Goal: Complete application form: Complete application form

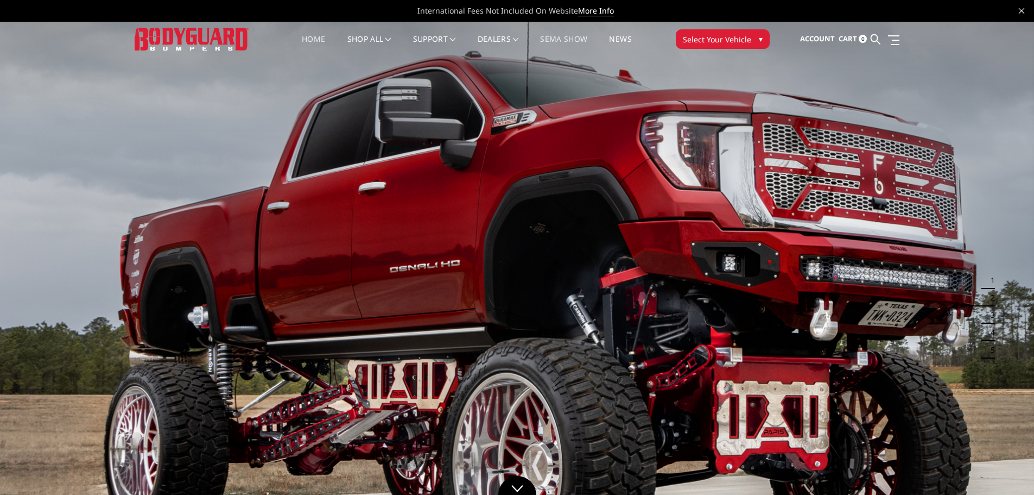
click at [574, 39] on link "SEMA Show" at bounding box center [563, 45] width 47 height 21
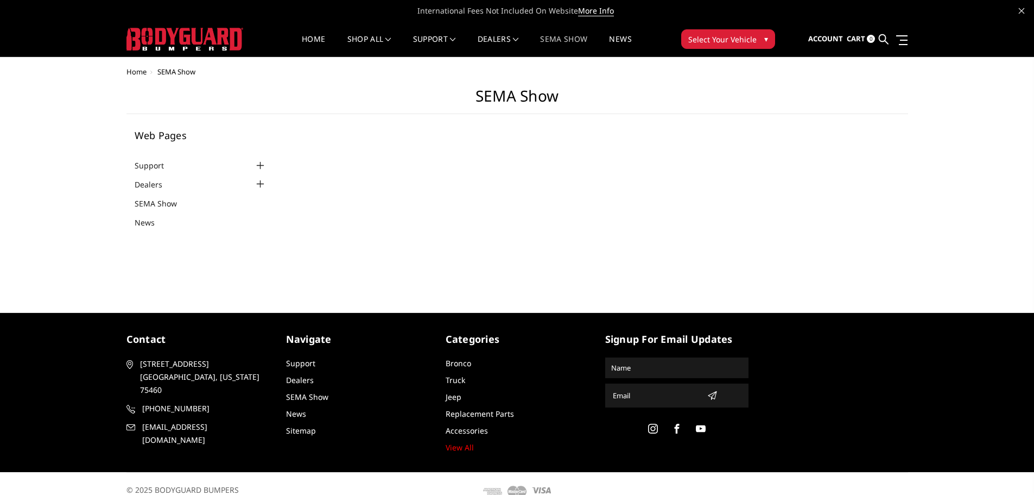
click at [574, 39] on link "SEMA Show" at bounding box center [563, 45] width 47 height 21
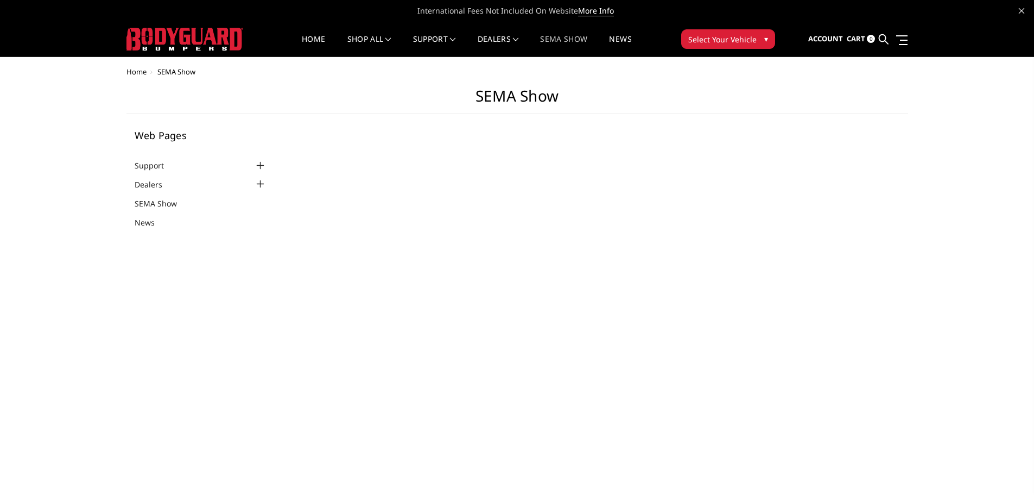
select select "US"
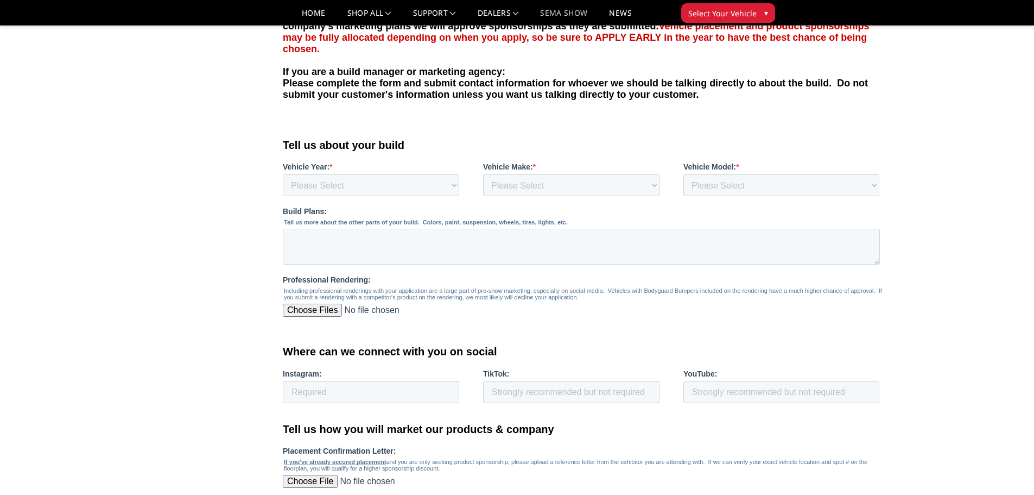
scroll to position [380, 0]
click at [421, 189] on select "Please Select 1980 1981 1982 1983 1984 1985 1986 1987 1988 1989 1990 1991 1992 …" at bounding box center [371, 184] width 176 height 22
select select "2022"
click at [283, 195] on select "Please Select 1980 1981 1982 1983 1984 1985 1986 1987 1988 1989 1990 1991 1992 …" at bounding box center [371, 184] width 176 height 22
click at [567, 178] on select "Please Select Chevrolet Dodge Ram Ford GMC Jeep Nissan Toyota" at bounding box center [571, 184] width 176 height 22
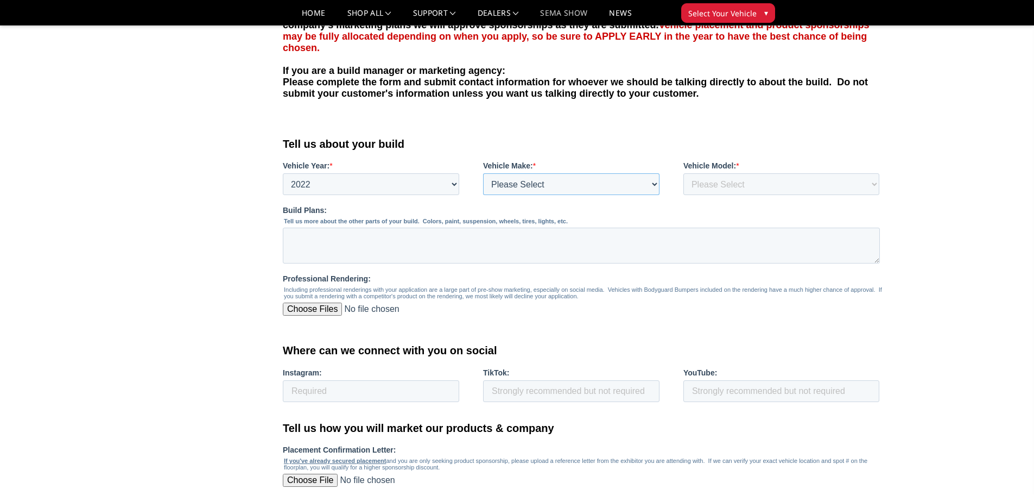
select select "Dodge"
click at [483, 195] on select "Please Select Chevrolet Dodge Ram Ford GMC Jeep Nissan Toyota" at bounding box center [571, 184] width 176 height 22
click at [721, 185] on select "Please Select 1500 2500/3500 4500/5500 Bronco Canyon Colorado F150 F250/350 F45…" at bounding box center [782, 184] width 196 height 22
select select "TRX"
click at [684, 195] on select "Please Select 1500 2500/3500 4500/5500 Bronco Canyon Colorado F150 F250/350 F45…" at bounding box center [782, 184] width 196 height 22
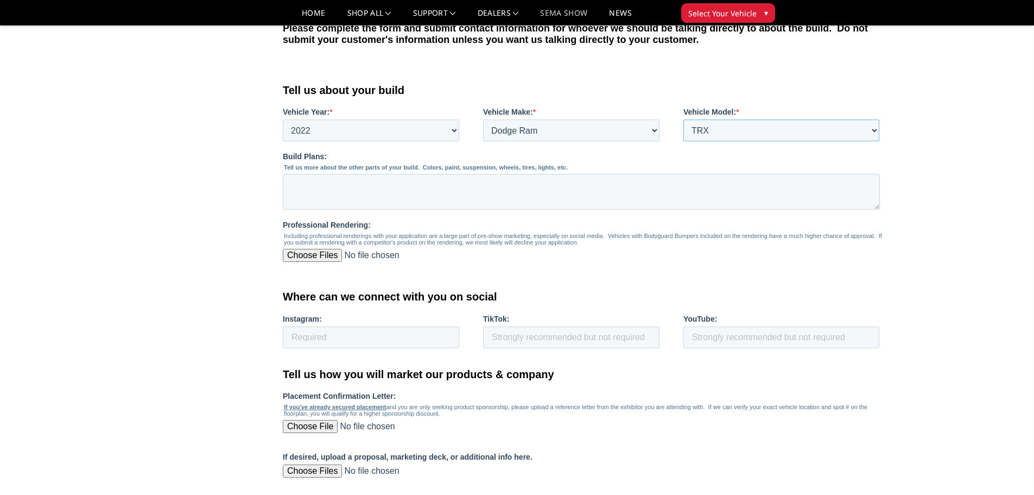
scroll to position [434, 0]
click at [350, 335] on input "Instagram:" at bounding box center [371, 337] width 176 height 22
type input "Socaltrx"
click at [381, 185] on textarea "Build Plans:" at bounding box center [581, 191] width 597 height 36
type textarea "W"
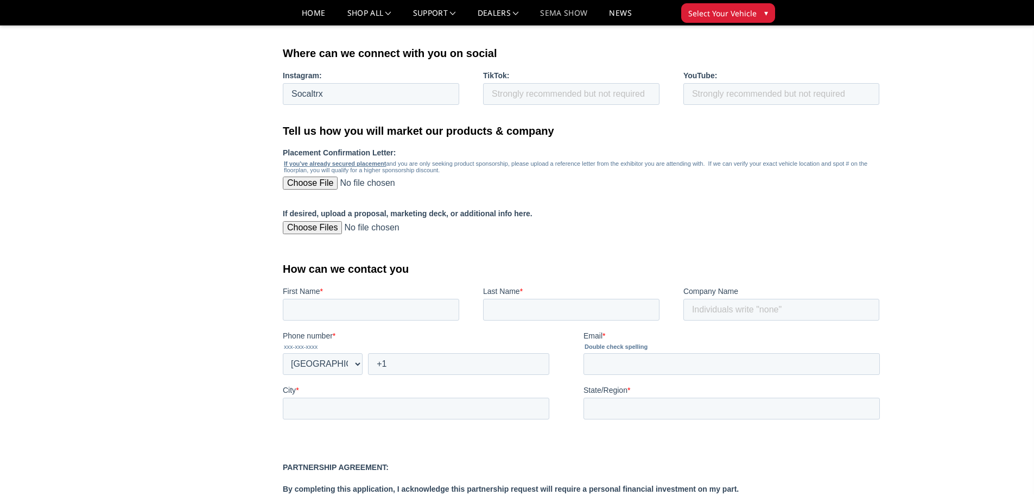
scroll to position [706, 0]
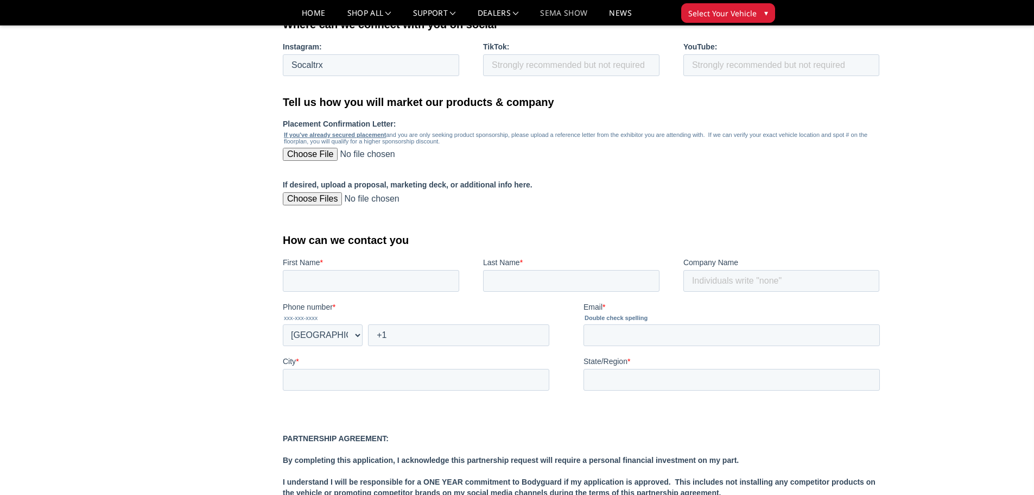
type textarea "Suspension, and bumpers also add lighting"
drag, startPoint x: 380, startPoint y: 181, endPoint x: 380, endPoint y: 289, distance: 108.6
click at [380, 289] on input "First Name *" at bounding box center [371, 281] width 176 height 22
type input "Omar"
click at [537, 274] on input "Last Name *" at bounding box center [571, 281] width 176 height 22
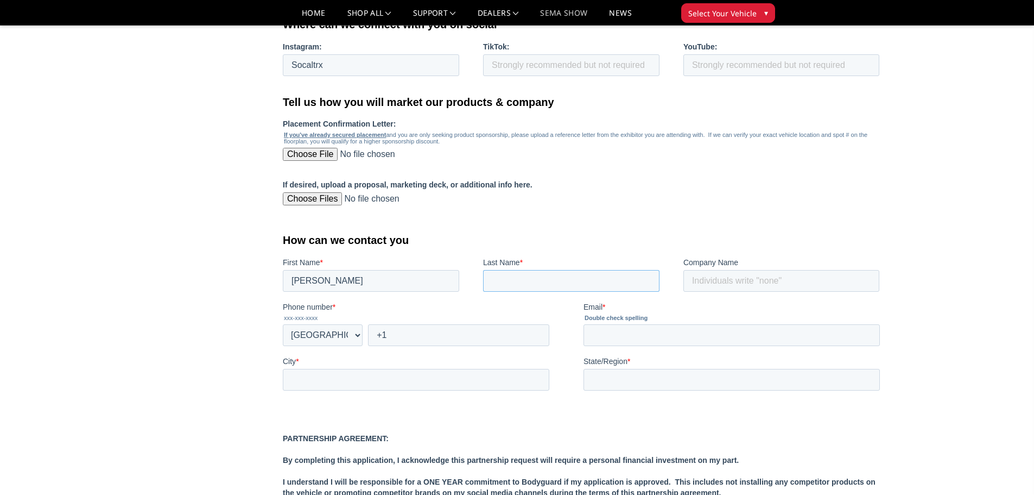
type input "Peralta"
click at [718, 280] on input "Company Name" at bounding box center [782, 281] width 196 height 22
type input "Socal Autopaint inc"
click at [330, 336] on select "* Afghanistan (‫افغانستان‬‎) Albania (Shqipëri) Algeria (‫الجزائر‬‎) American S…" at bounding box center [323, 335] width 80 height 22
click at [283, 346] on select "* Afghanistan (‫افغانستان‬‎) Albania (Shqipëri) Algeria (‫الجزائر‬‎) American S…" at bounding box center [323, 335] width 80 height 22
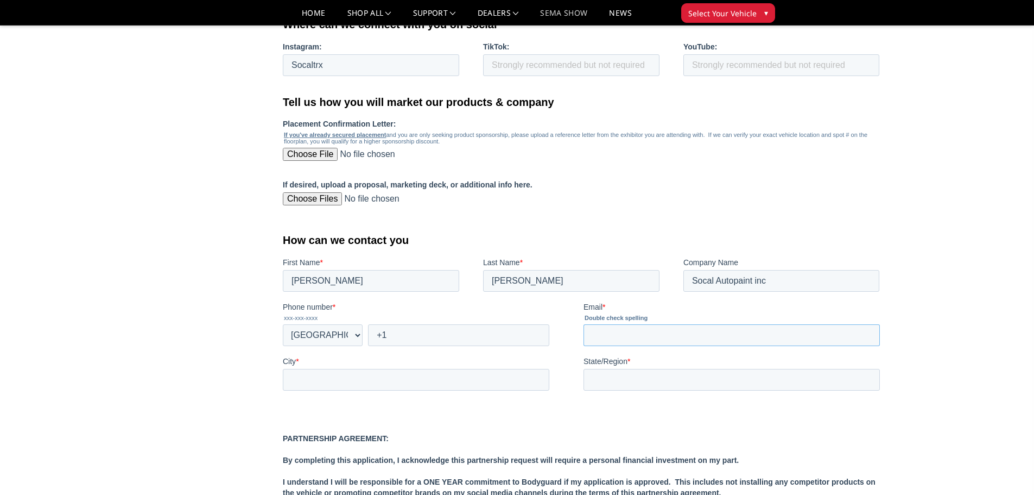
click at [638, 337] on input "Email *" at bounding box center [732, 335] width 296 height 22
type input "socalautopaint@hotmail.com"
click at [326, 378] on input "City *" at bounding box center [416, 380] width 267 height 22
type input "Downey"
click at [625, 377] on input "State/Region *" at bounding box center [732, 380] width 296 height 22
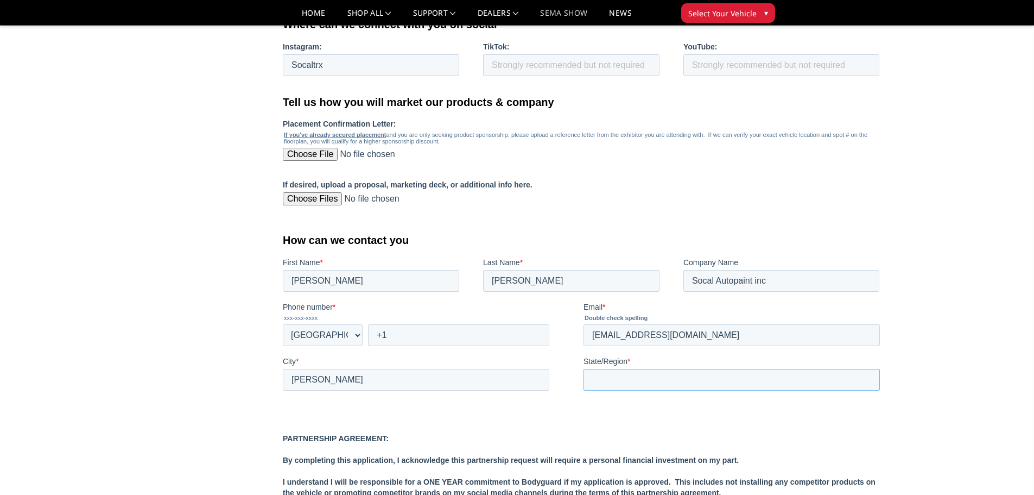
type input "CA"
click at [490, 236] on h1 "How can we contact you" at bounding box center [584, 240] width 602 height 12
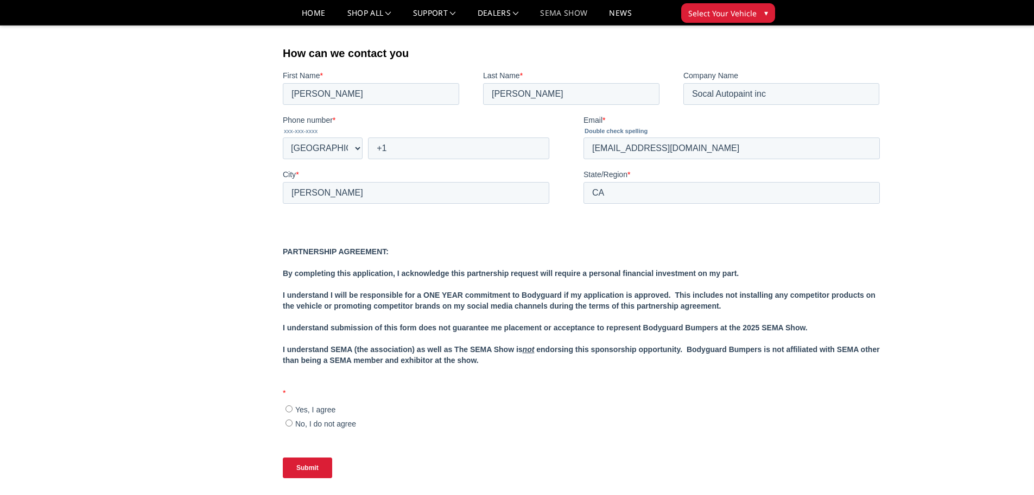
scroll to position [923, 0]
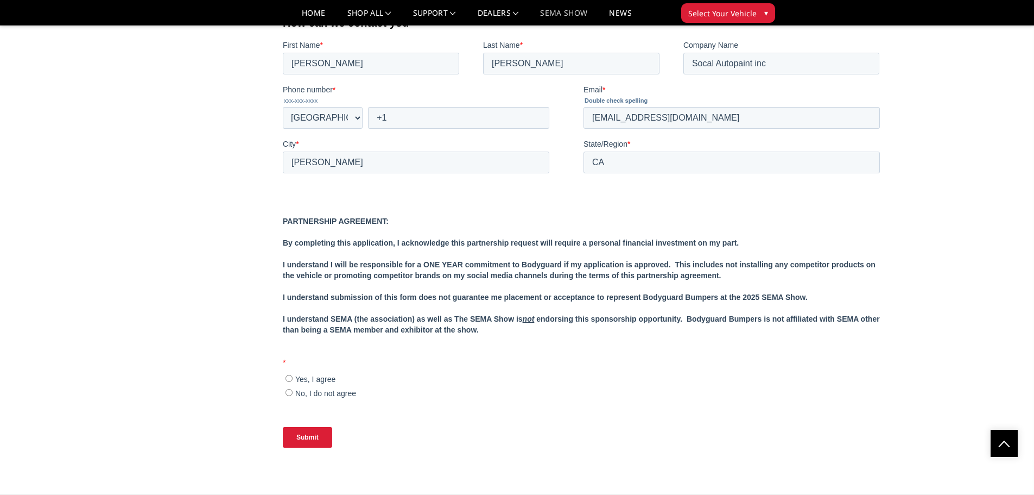
click at [286, 380] on input "Yes, I agree" at bounding box center [289, 378] width 7 height 7
radio input "true"
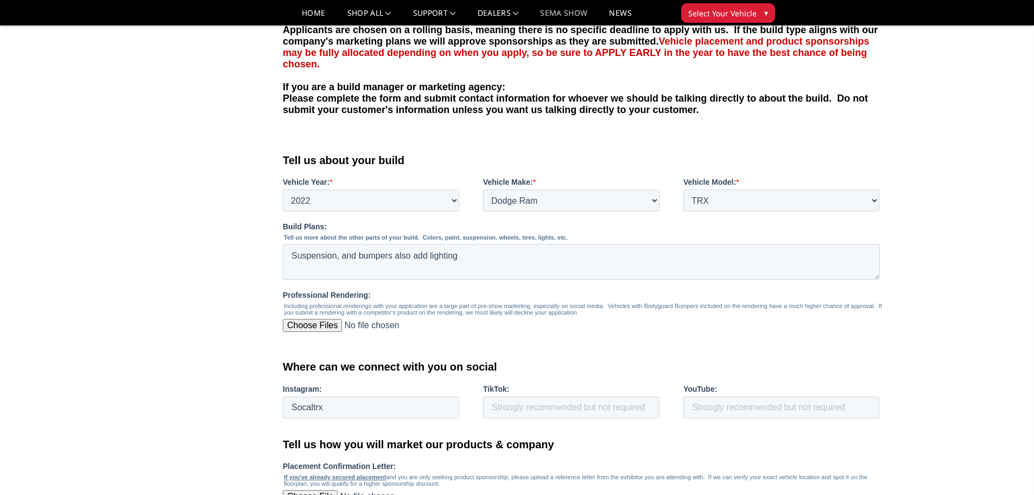
scroll to position [326, 0]
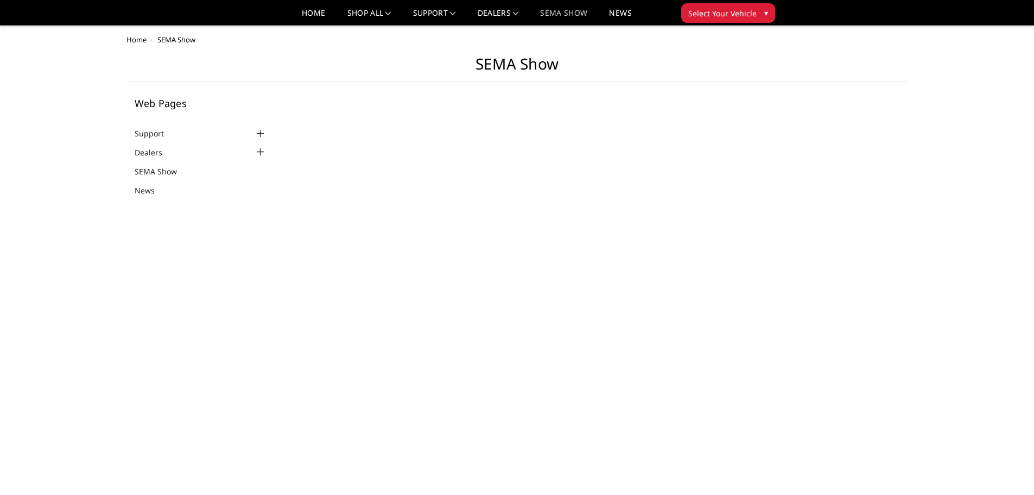
scroll to position [326, 0]
select select "US"
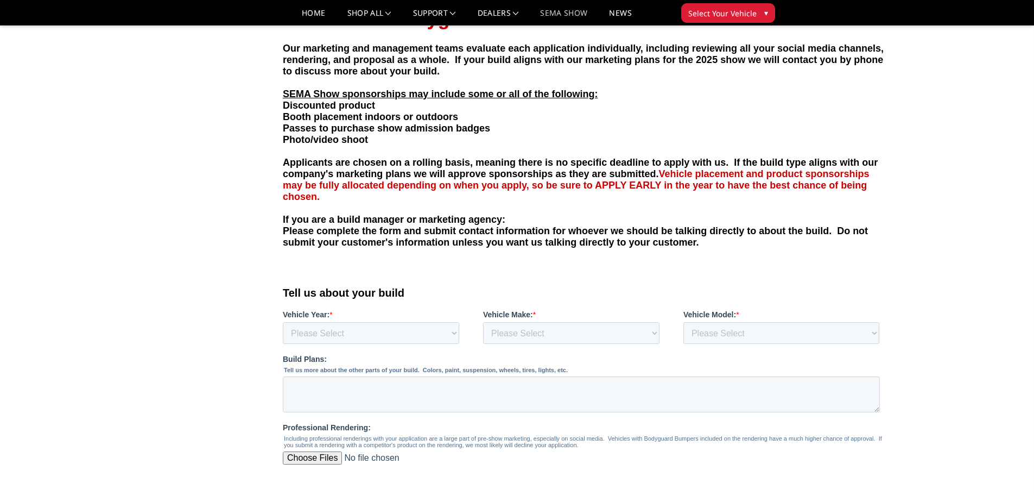
scroll to position [380, 0]
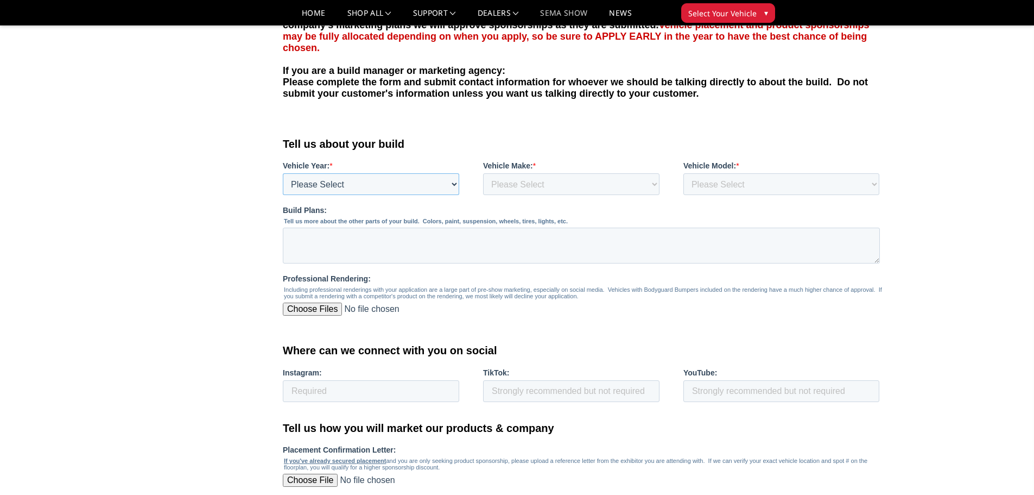
click at [419, 185] on select "Please Select 1980 1981 1982 1983 1984 1985 1986 1987 1988 1989 1990 1991 1992 …" at bounding box center [371, 184] width 176 height 22
select select "2022"
click at [283, 195] on select "Please Select 1980 1981 1982 1983 1984 1985 1986 1987 1988 1989 1990 1991 1992 …" at bounding box center [371, 184] width 176 height 22
click at [557, 182] on select "Please Select Chevrolet Dodge Ram Ford GMC Jeep Nissan Toyota" at bounding box center [571, 184] width 176 height 22
select select "Dodge"
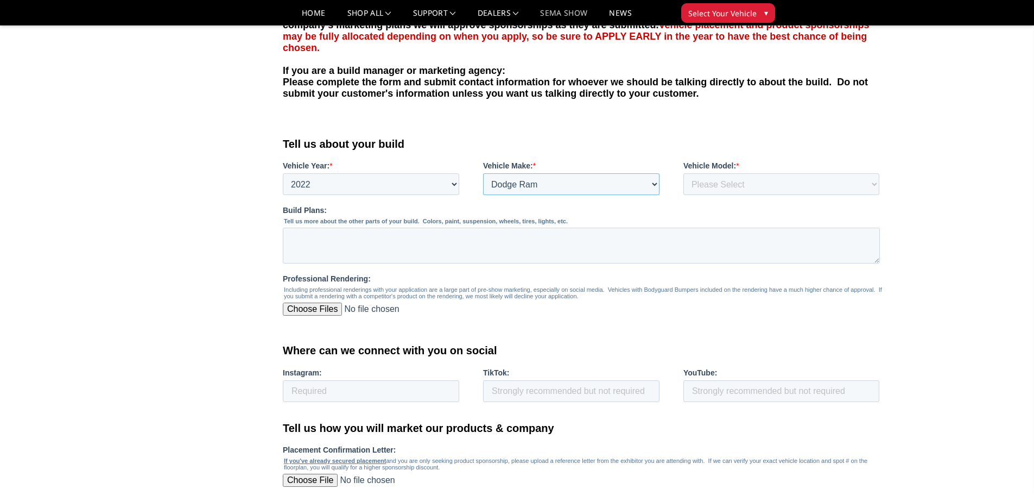
click at [483, 195] on select "Please Select Chevrolet Dodge Ram Ford GMC Jeep Nissan Toyota" at bounding box center [571, 184] width 176 height 22
click at [772, 186] on select "Please Select 1500 2500/3500 4500/5500 Bronco Canyon Colorado F150 F250/350 F45…" at bounding box center [782, 184] width 196 height 22
select select "TRX"
click at [684, 195] on select "Please Select 1500 2500/3500 4500/5500 Bronco Canyon Colorado F150 F250/350 F45…" at bounding box center [782, 184] width 196 height 22
click at [309, 239] on textarea "Build Plans:" at bounding box center [581, 245] width 597 height 36
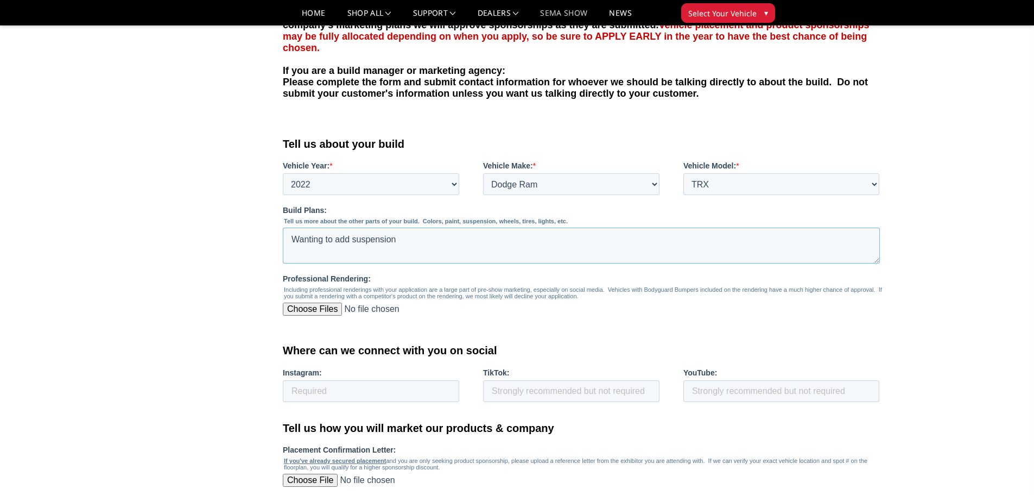
click at [423, 239] on textarea "Wanting to add suspension" at bounding box center [581, 245] width 597 height 36
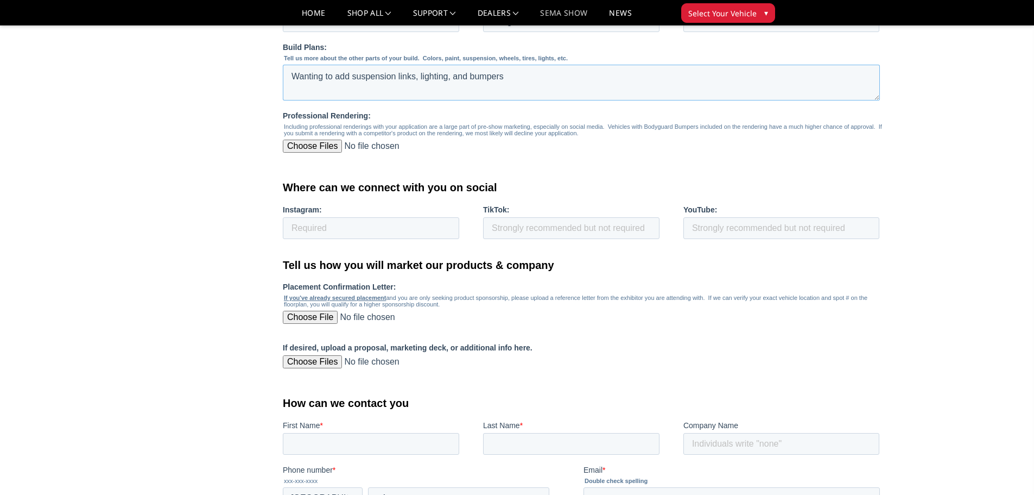
type textarea "Wanting to add suspension links, lighting, and bumpers"
click at [322, 149] on input "Professional Rendering:" at bounding box center [581, 151] width 597 height 22
type input "C:\fakepath\20250912_170848.jpg"
click at [357, 233] on input "Instagram:" at bounding box center [371, 228] width 176 height 22
click at [412, 233] on input "socaltrx" at bounding box center [371, 228] width 176 height 22
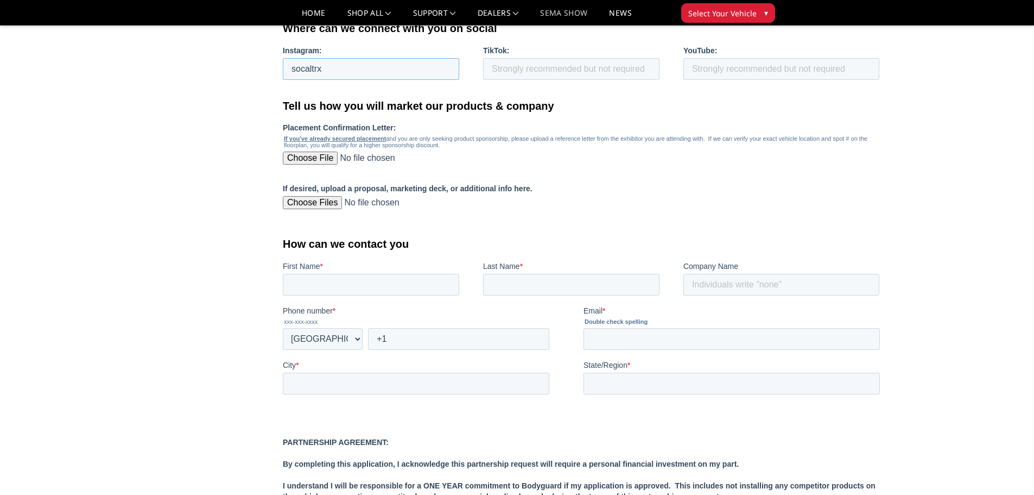
scroll to position [706, 0]
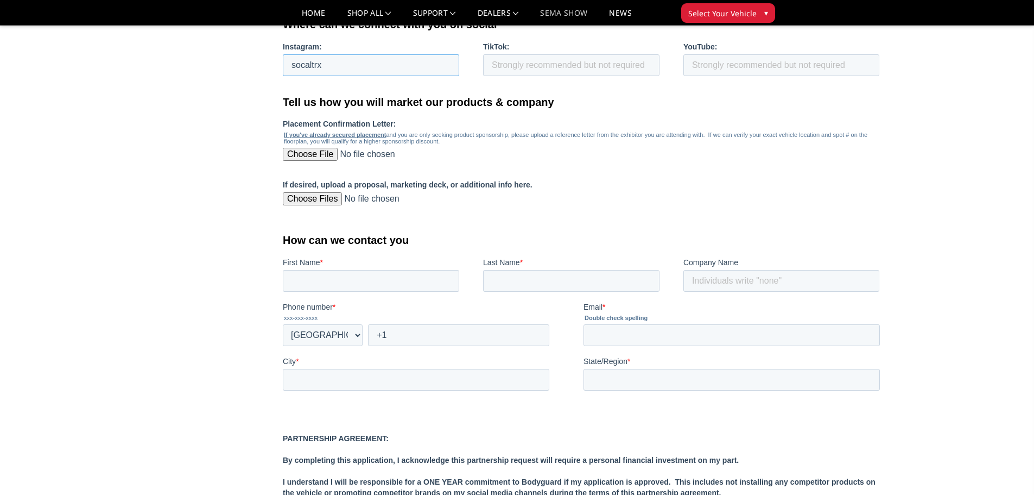
type input "socaltrx"
click at [324, 298] on fieldset "First Name * Last Name * Company Name" at bounding box center [584, 279] width 602 height 45
click at [326, 291] on input "First Name *" at bounding box center [371, 281] width 176 height 22
type input "Omar"
click at [521, 280] on input "Last Name *" at bounding box center [571, 281] width 176 height 22
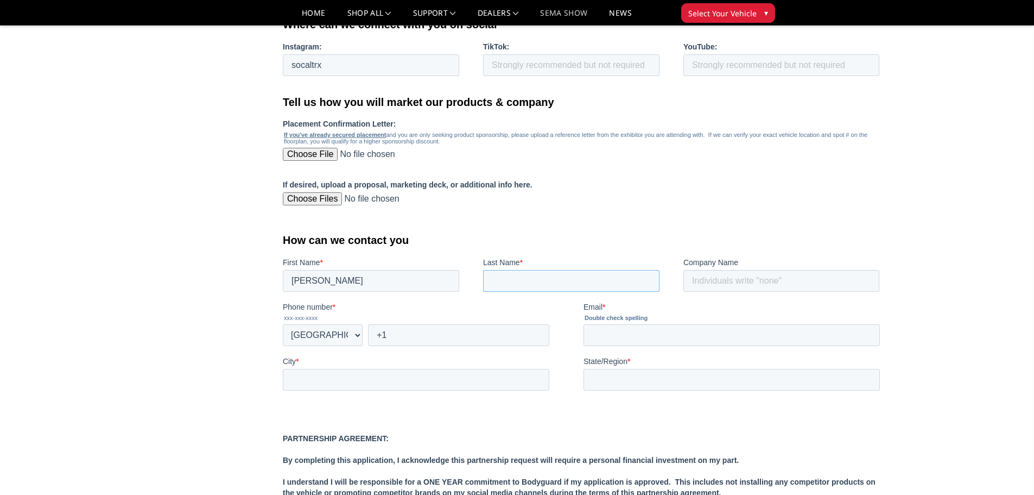
type input "Peralta"
click at [735, 279] on input "Company Name" at bounding box center [782, 281] width 196 height 22
type input "Socal Autopaint inc"
click at [607, 340] on input "Email *" at bounding box center [732, 335] width 296 height 22
type input "socalautopaint@hotmail.com"
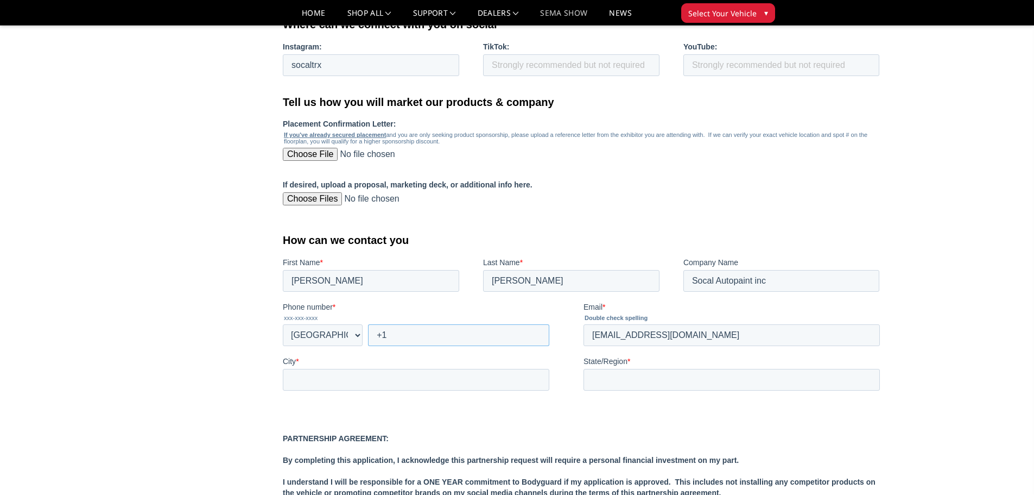
click at [407, 339] on input "+1" at bounding box center [458, 335] width 181 height 22
type input "+1 3239971538"
click at [332, 378] on input "City *" at bounding box center [416, 380] width 267 height 22
type input "Downey"
click at [654, 375] on input "State/Region *" at bounding box center [732, 380] width 296 height 22
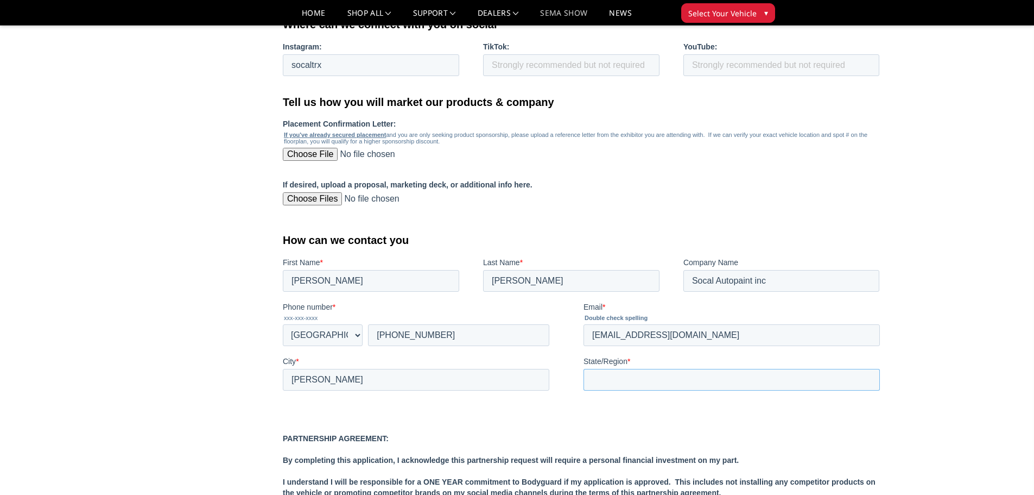
type input "CA"
click at [639, 214] on fieldset "If desired, upload a proposal, marketing deck, or additional info here." at bounding box center [584, 201] width 602 height 45
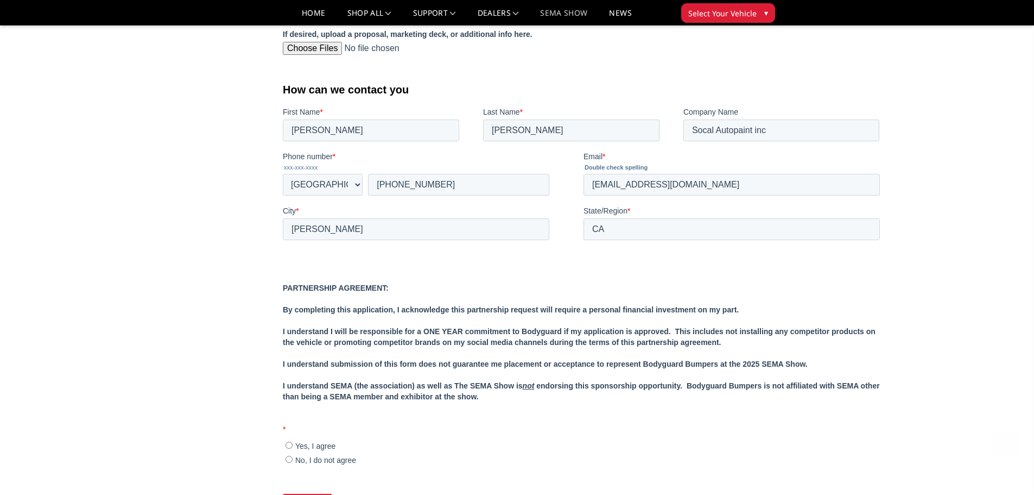
scroll to position [923, 0]
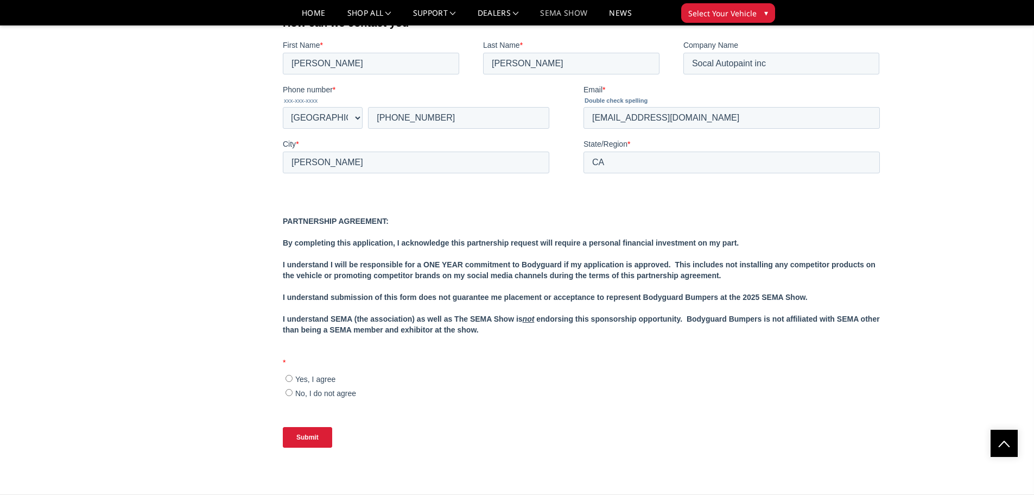
click at [290, 380] on input "Yes, I agree" at bounding box center [289, 378] width 7 height 7
radio input "true"
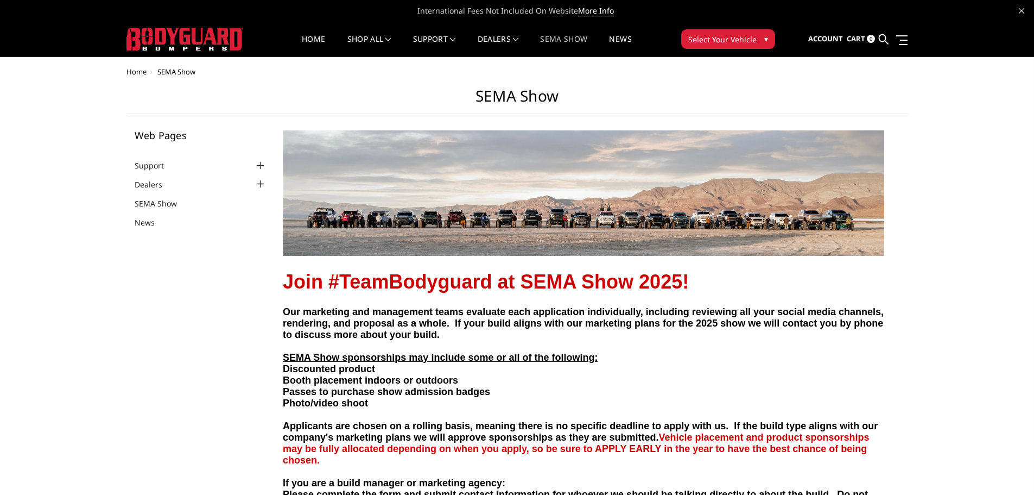
scroll to position [54, 0]
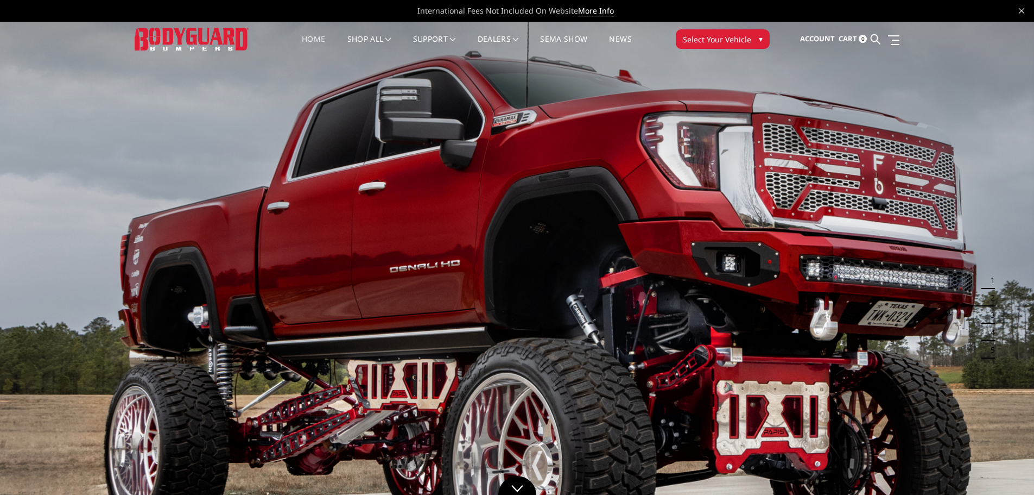
click at [314, 37] on link "Home" at bounding box center [313, 45] width 23 height 21
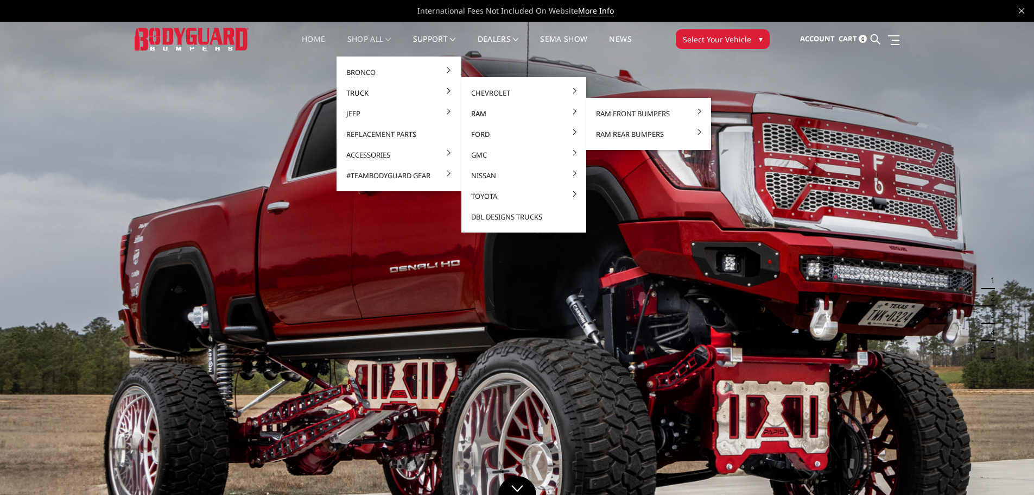
click at [509, 112] on link "Ram" at bounding box center [524, 113] width 116 height 21
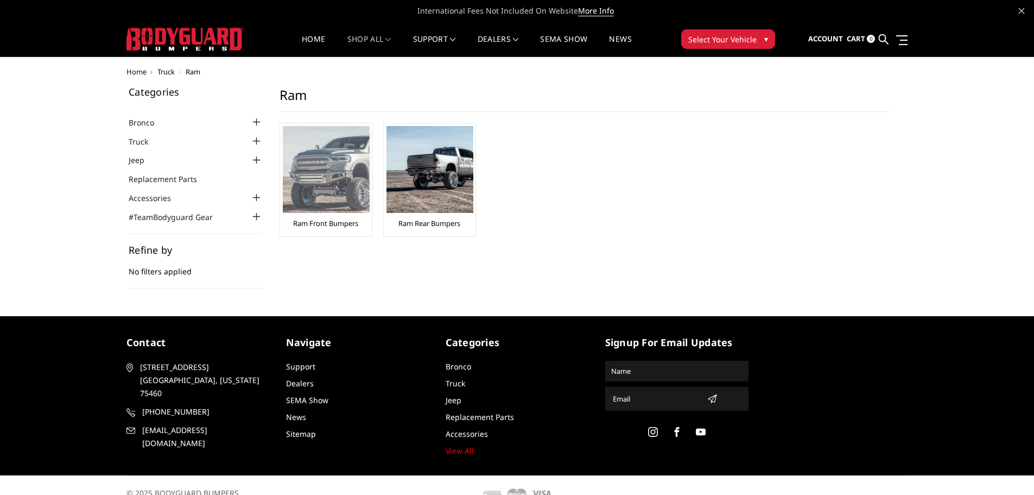
click at [339, 164] on img at bounding box center [326, 169] width 87 height 87
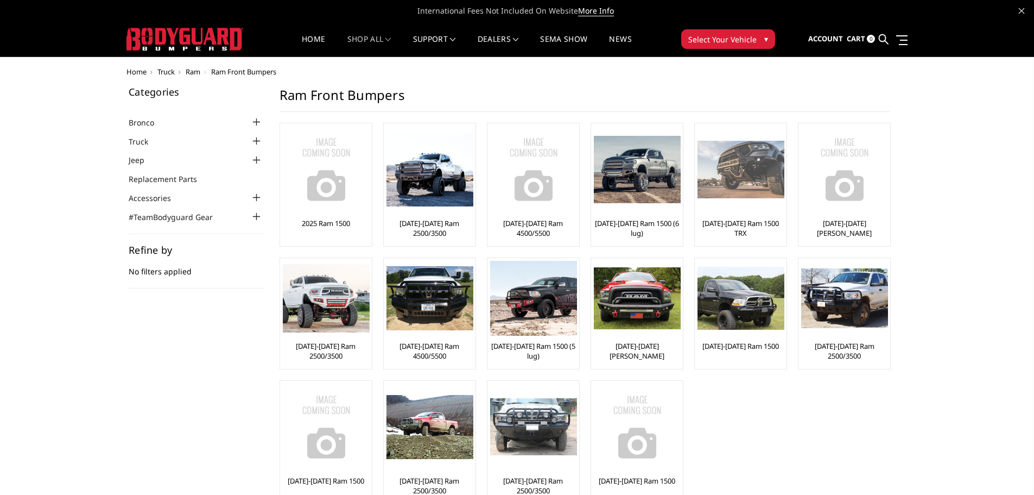
click at [719, 197] on img at bounding box center [741, 170] width 87 height 58
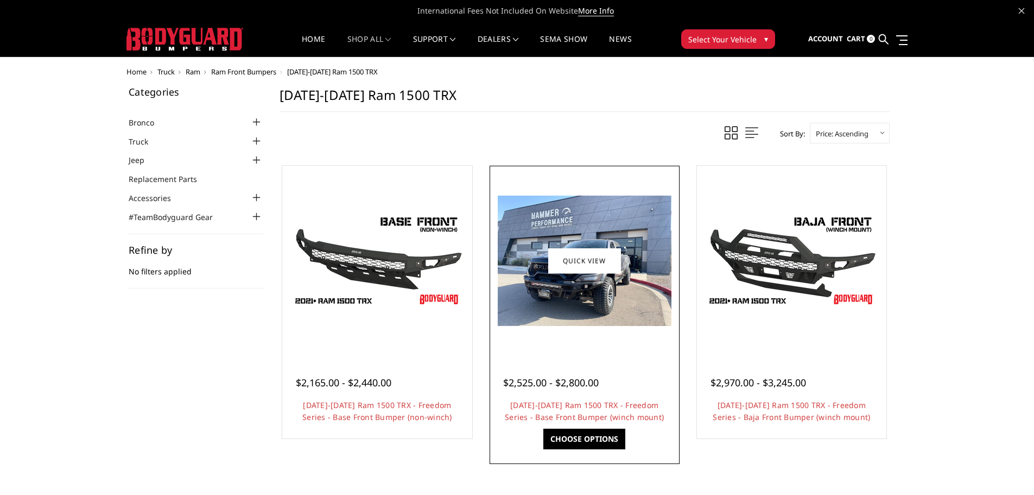
click at [559, 280] on img at bounding box center [585, 260] width 174 height 130
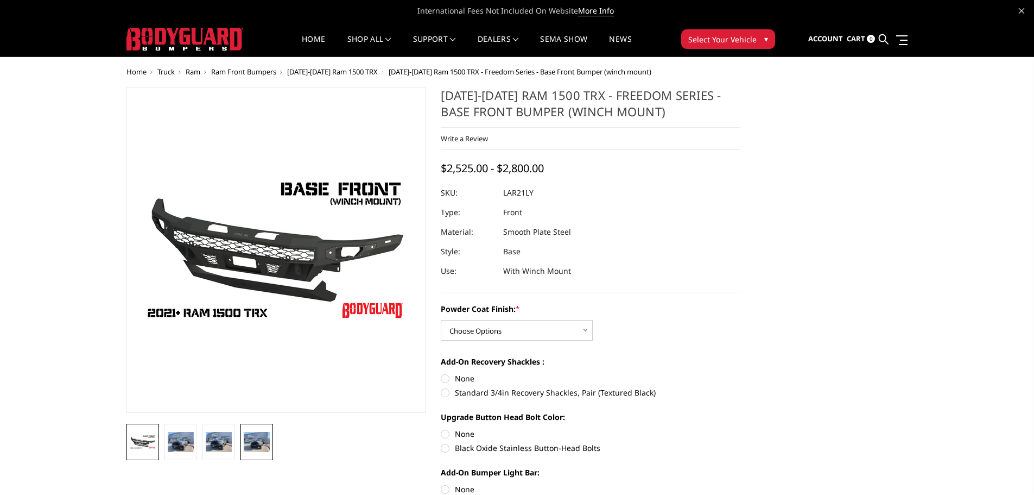
click at [252, 441] on img at bounding box center [257, 442] width 26 height 20
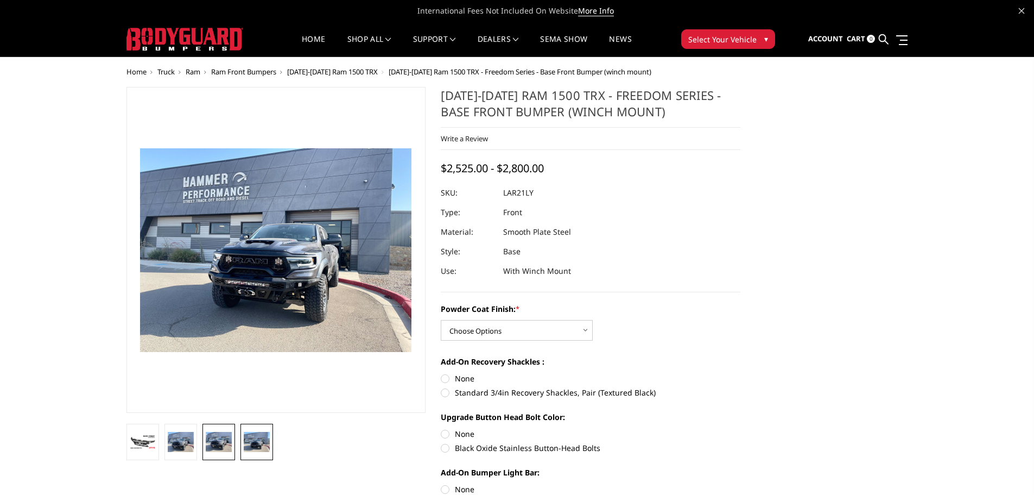
click at [226, 442] on img at bounding box center [219, 442] width 26 height 20
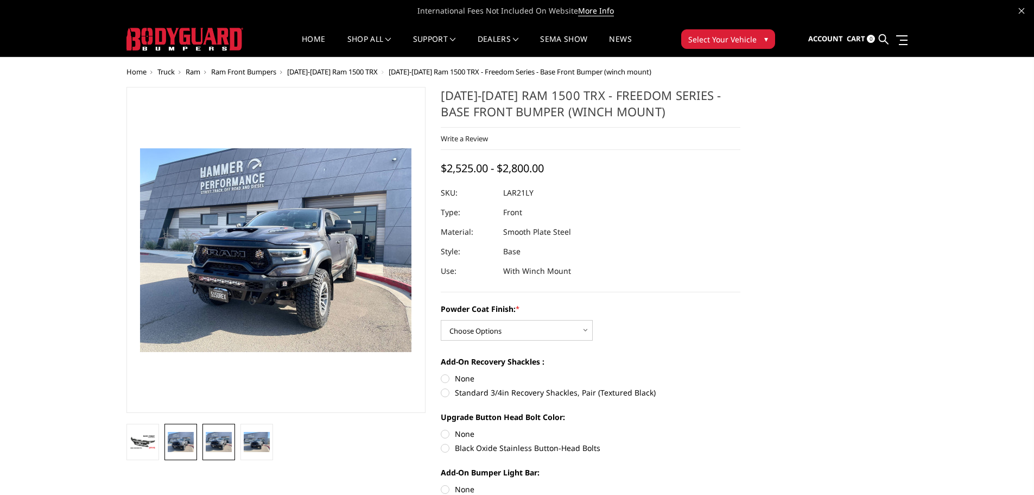
click at [195, 444] on link at bounding box center [181, 441] width 33 height 36
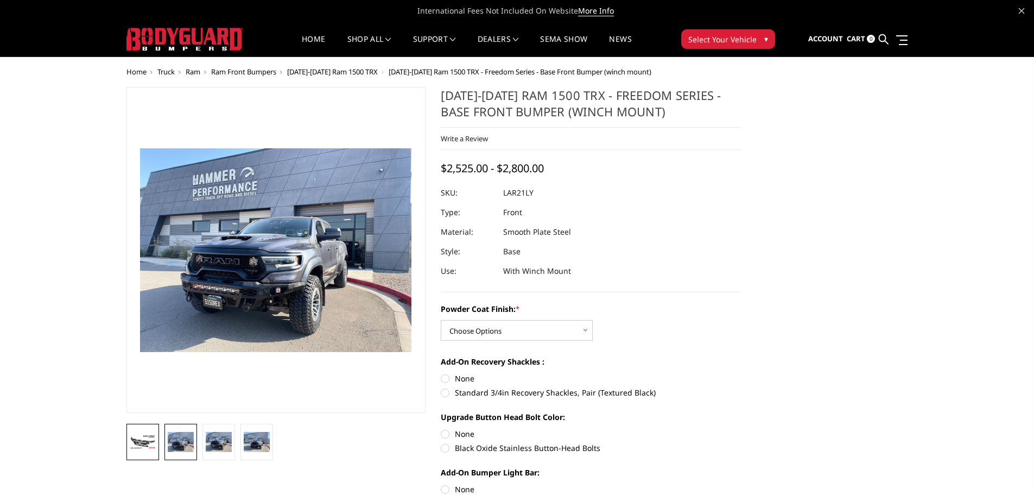
click at [155, 443] on img at bounding box center [143, 441] width 26 height 15
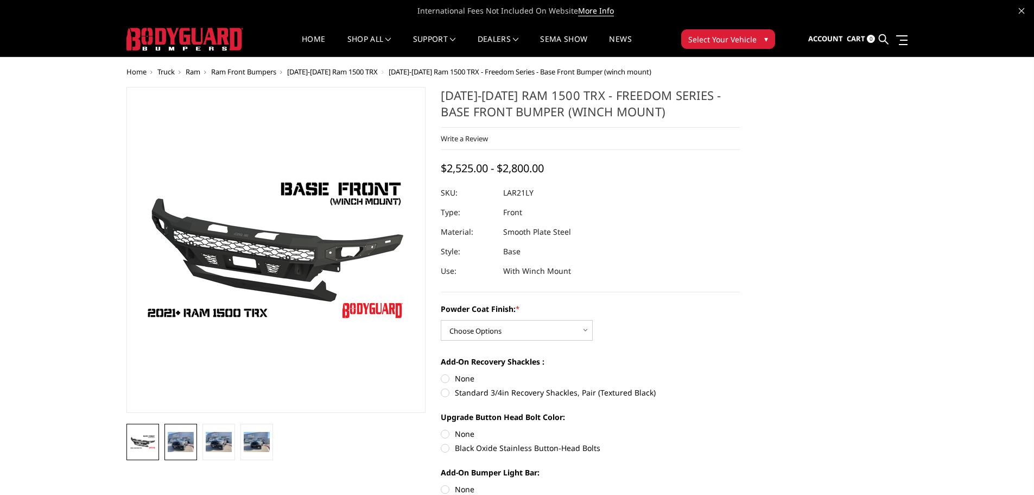
click at [175, 442] on img at bounding box center [181, 442] width 26 height 20
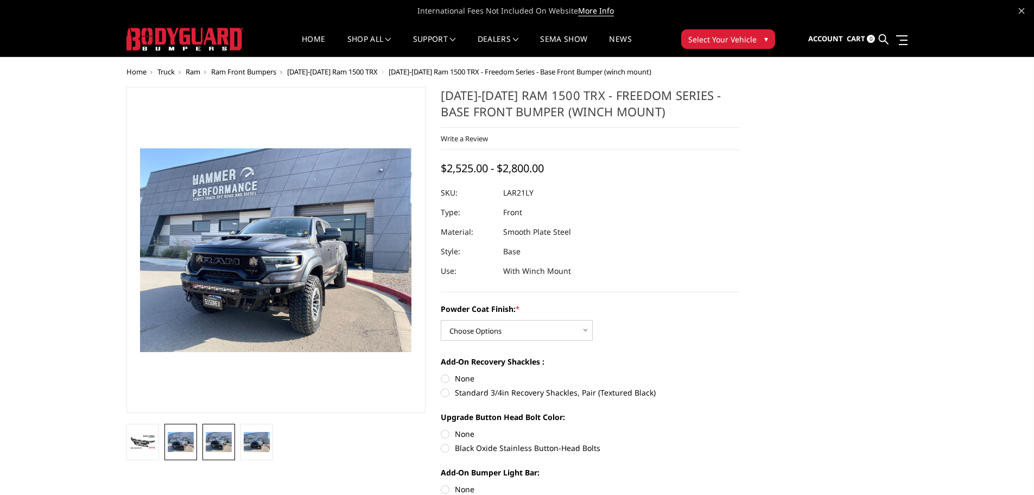
click at [216, 441] on img at bounding box center [219, 442] width 26 height 20
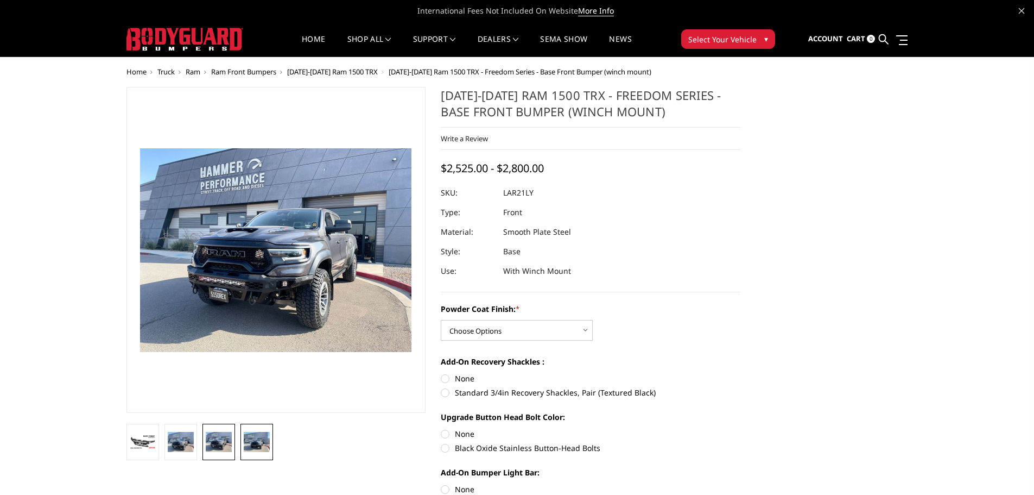
click at [247, 440] on img at bounding box center [257, 442] width 26 height 20
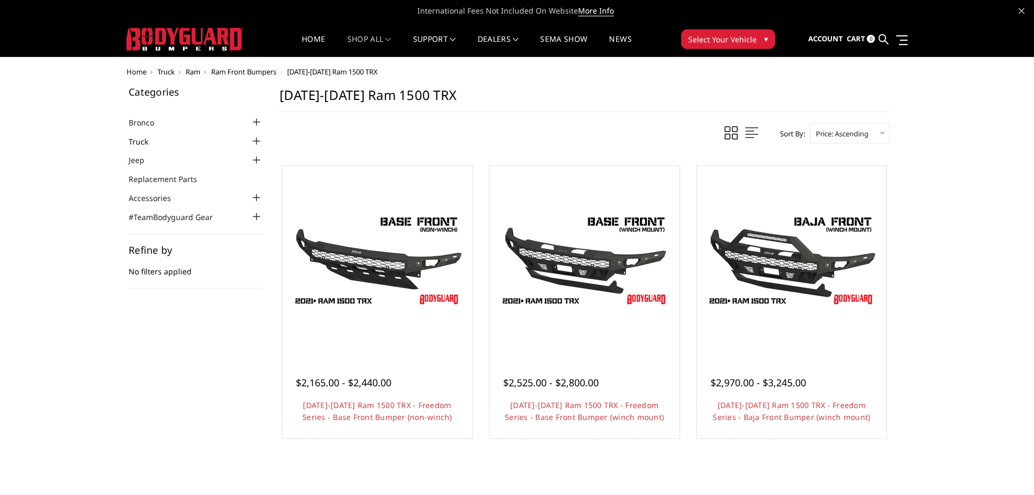
click at [143, 140] on link "Truck" at bounding box center [145, 141] width 33 height 11
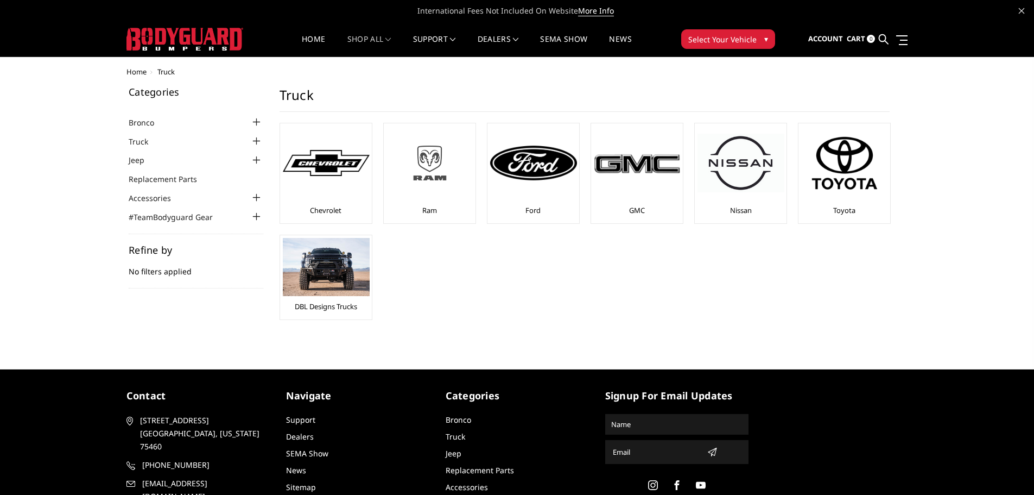
click at [440, 180] on img at bounding box center [430, 162] width 87 height 49
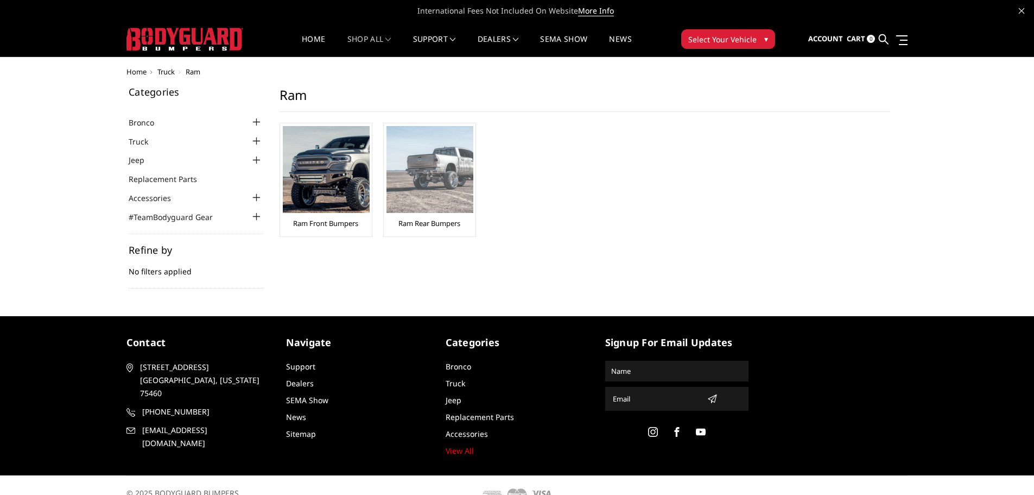
drag, startPoint x: 0, startPoint y: 0, endPoint x: 440, endPoint y: 180, distance: 475.6
click at [440, 180] on img at bounding box center [430, 169] width 87 height 87
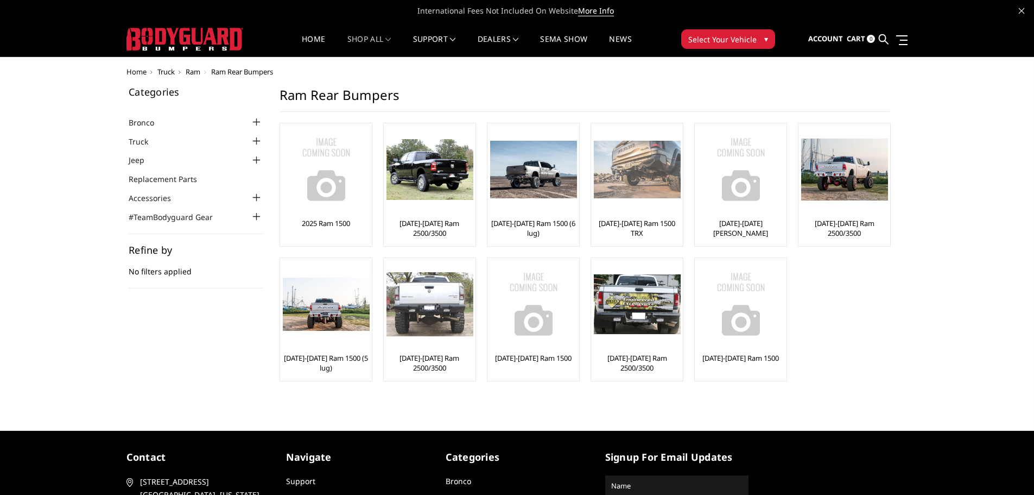
click at [637, 211] on div at bounding box center [637, 169] width 87 height 87
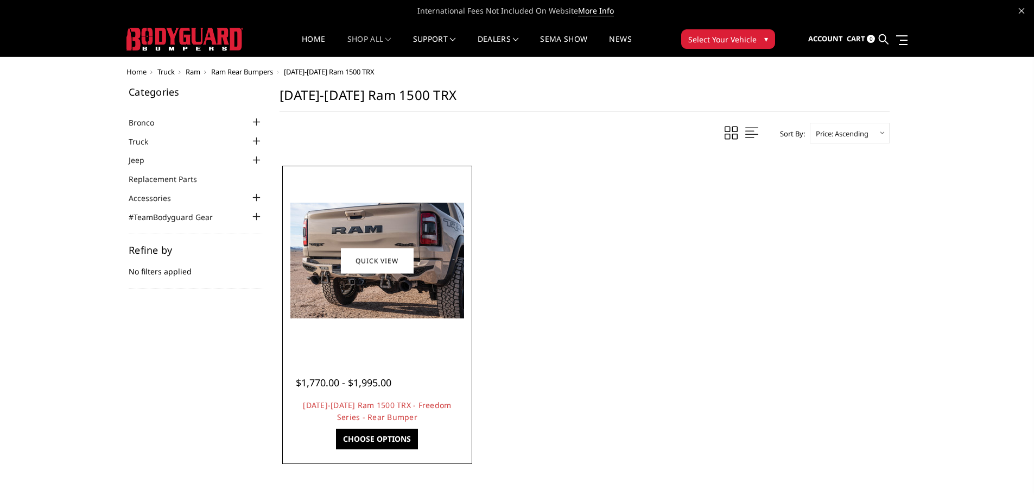
click at [338, 299] on img at bounding box center [377, 261] width 174 height 116
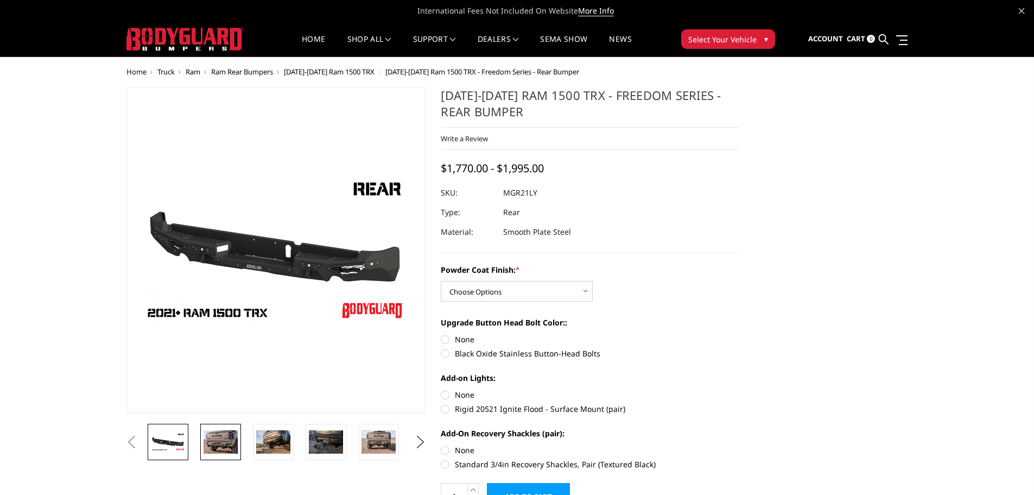
click at [226, 444] on img at bounding box center [221, 441] width 34 height 23
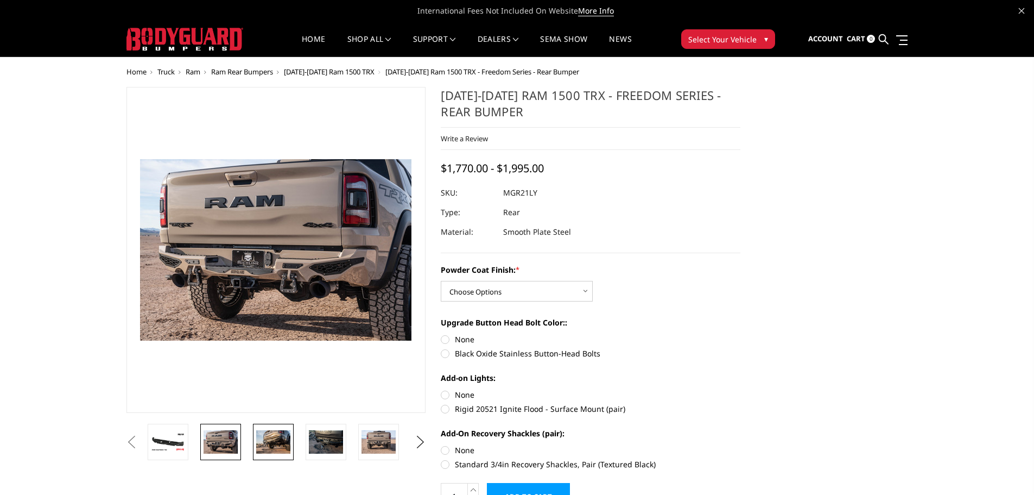
click at [276, 442] on img at bounding box center [273, 441] width 34 height 23
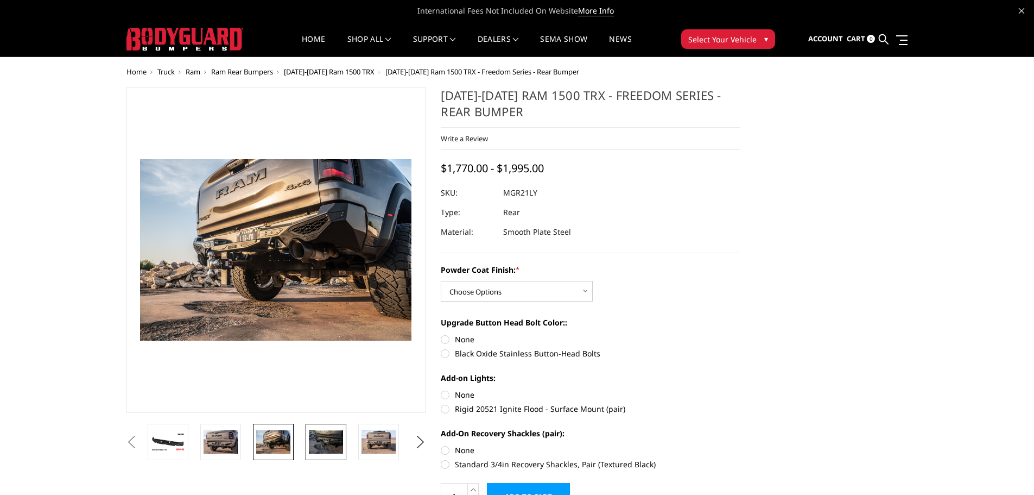
click at [339, 440] on img at bounding box center [326, 441] width 34 height 23
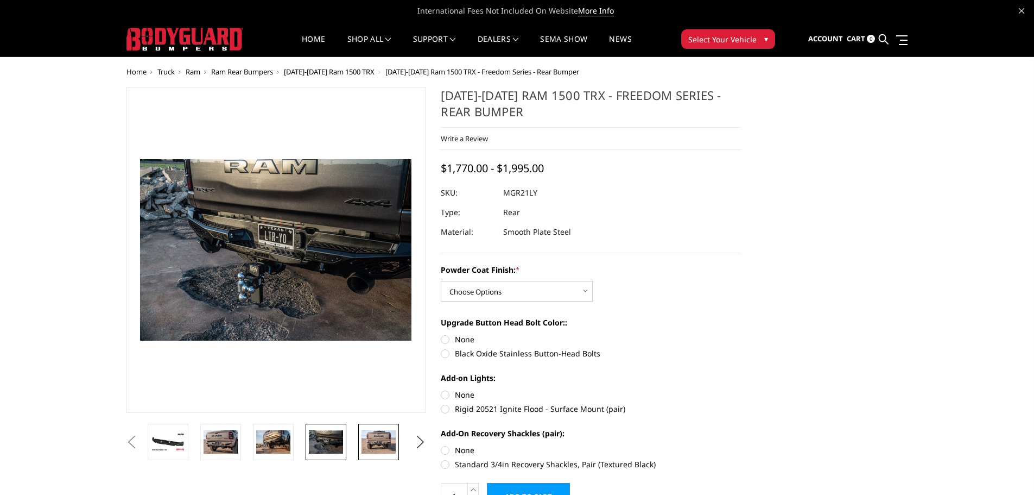
click at [386, 438] on img at bounding box center [379, 441] width 34 height 23
